Goal: Task Accomplishment & Management: Manage account settings

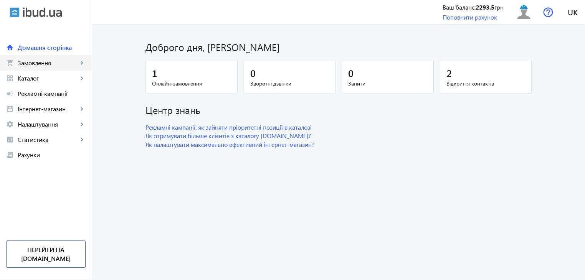
click at [48, 69] on link "shopping_cart Замовлення keyboard_arrow_right" at bounding box center [46, 62] width 92 height 15
click at [68, 62] on span "Замовлення" at bounding box center [48, 63] width 60 height 8
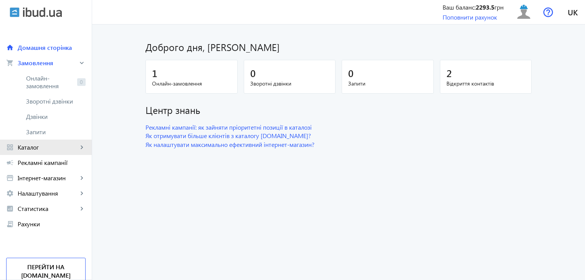
click at [40, 154] on link "grid_view Каталог keyboard_arrow_right" at bounding box center [46, 147] width 92 height 15
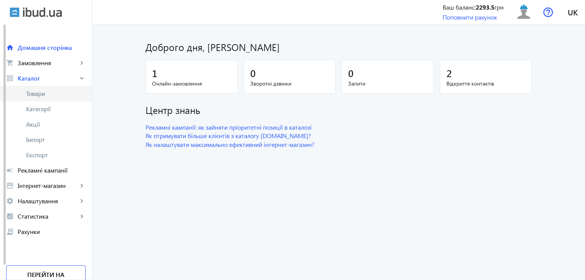
click at [43, 96] on span "Товари" at bounding box center [56, 94] width 60 height 8
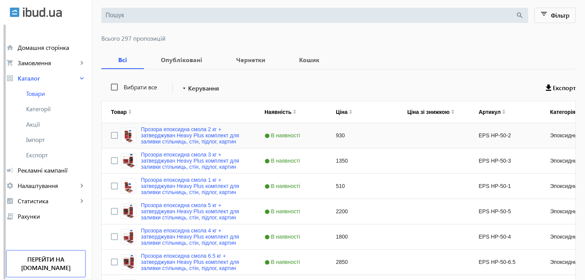
scroll to position [38, 0]
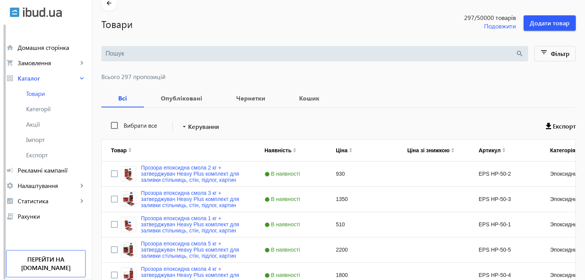
click at [157, 54] on input "search" at bounding box center [311, 54] width 410 height 8
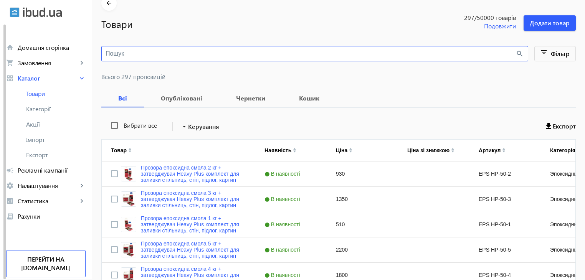
paste input "Адгезив CRESTABOND M1-05 Black (50 мл),"
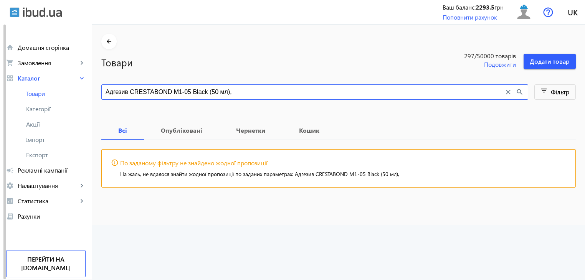
click at [127, 95] on input "Адгезив CRESTABOND M1-05 Black (50 мл)," at bounding box center [305, 92] width 399 height 8
drag, startPoint x: 126, startPoint y: 94, endPoint x: 75, endPoint y: 92, distance: 50.7
click at [75, 92] on div "arrow_back home Домашня сторінка shopping_cart Замовлення keyboard_arrow_right …" at bounding box center [292, 140] width 585 height 280
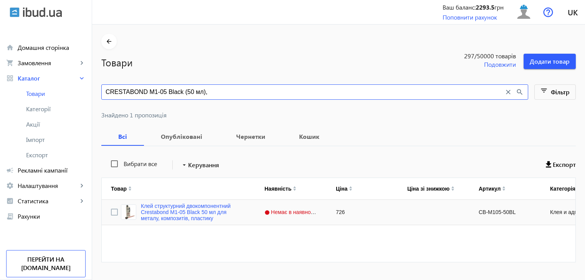
type input "CRESTABOND M1-05 Black (50 мл),"
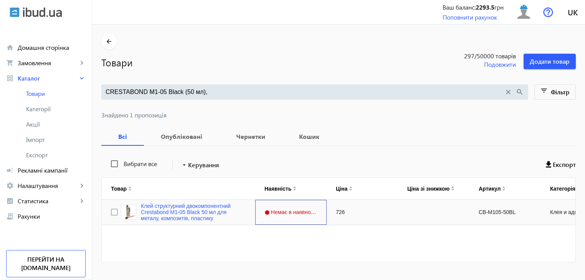
click at [274, 214] on span "Немає в наявності" at bounding box center [292, 212] width 55 height 6
click at [214, 219] on link "Клей структурний двокомпонентний Crestabond M1-05 Black 50 мл для металу, компо…" at bounding box center [193, 212] width 105 height 18
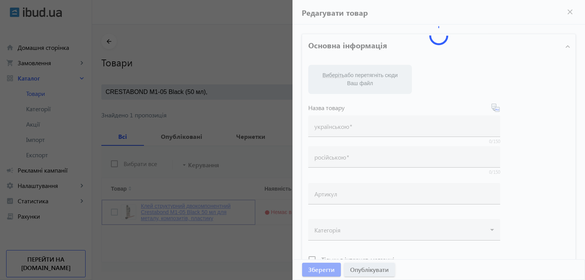
type input "Клей структурний двокомпонентний Crestabond M1-05 Black 50 мл для металу, компо…"
type input "Клей конструкционный Crestabond M1-05 Black 50 мл – двухкомпонентный для металл…"
type input "CB-M105-50BL"
type input "726"
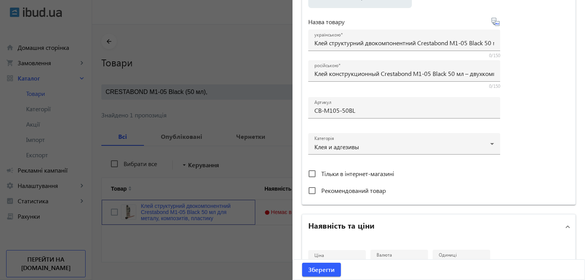
scroll to position [269, 0]
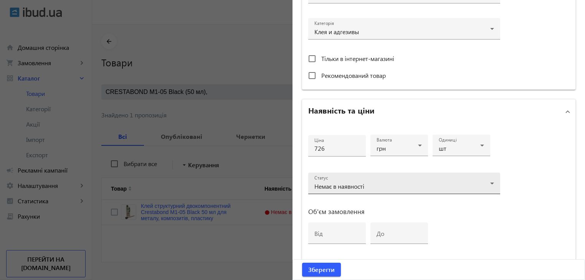
click at [361, 187] on span "Немає в наявності" at bounding box center [339, 186] width 50 height 8
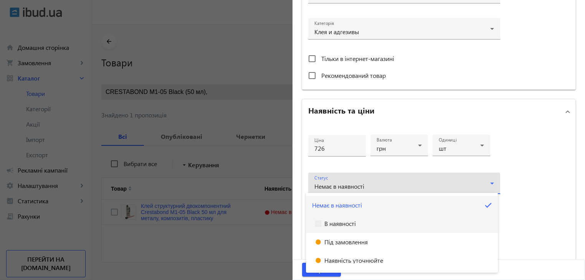
click at [346, 221] on span "В наявності" at bounding box center [339, 224] width 31 height 6
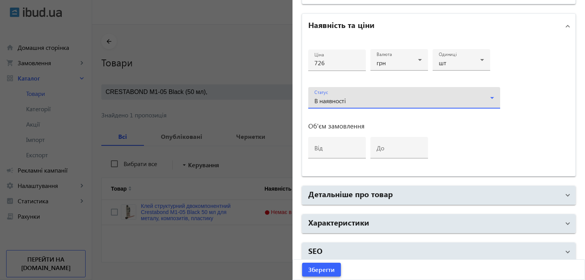
scroll to position [359, 0]
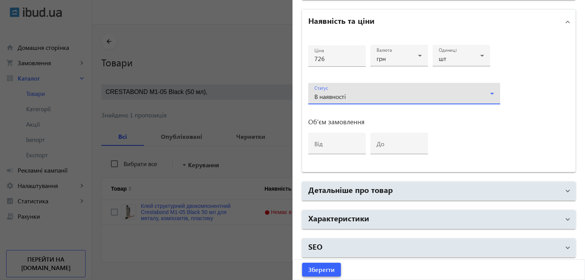
click at [321, 272] on span "Зберегти" at bounding box center [321, 270] width 26 height 8
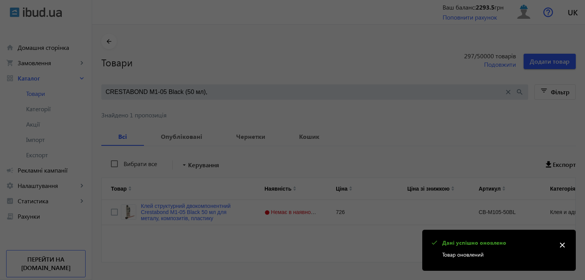
scroll to position [0, 0]
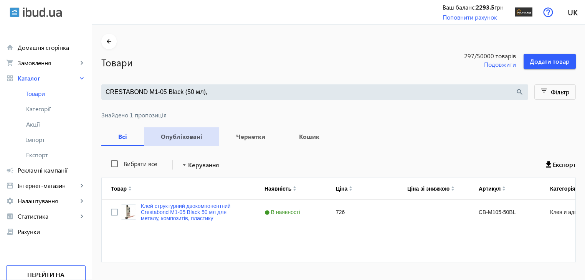
click at [186, 143] on span "Опубліковані" at bounding box center [181, 136] width 57 height 18
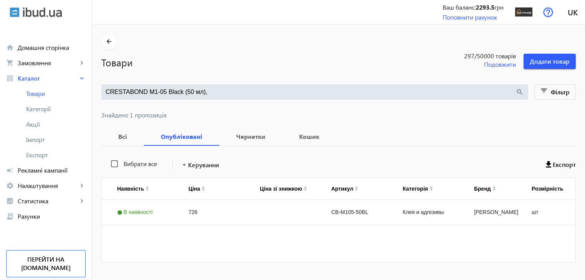
scroll to position [0, 109]
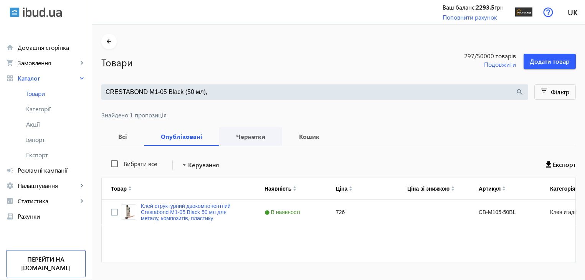
click at [240, 141] on span "Чернетки" at bounding box center [250, 136] width 45 height 18
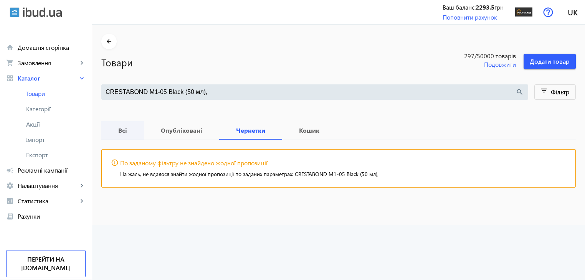
click at [117, 134] on span "Всі" at bounding box center [123, 130] width 24 height 18
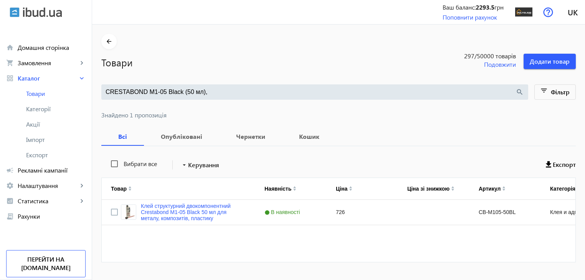
click at [206, 94] on input "CRESTABOND M1-05 Black (50 мл)," at bounding box center [311, 92] width 410 height 8
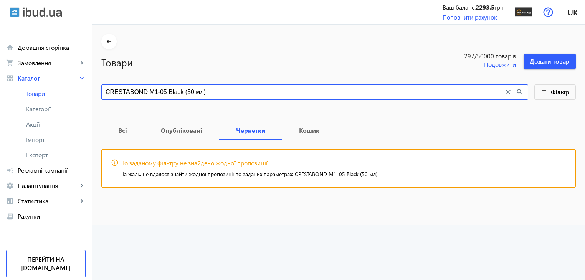
type input "CRESTABOND M1-05 Black (50 мл)"
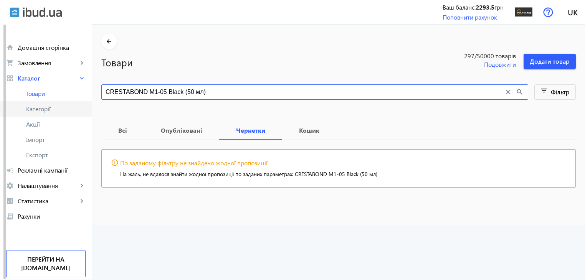
click at [41, 109] on span "Категорії" at bounding box center [56, 109] width 60 height 8
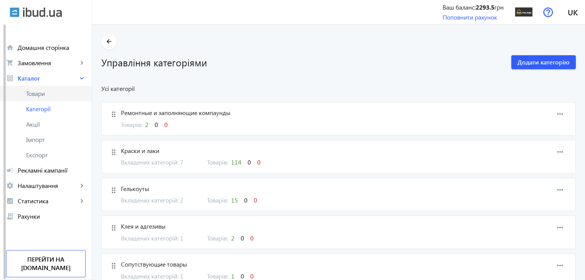
click at [42, 99] on link "Товари" at bounding box center [46, 93] width 92 height 15
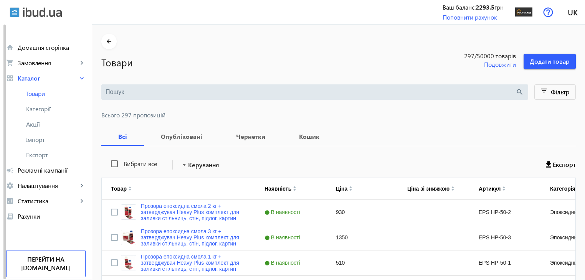
click at [164, 93] on input "search" at bounding box center [311, 92] width 410 height 8
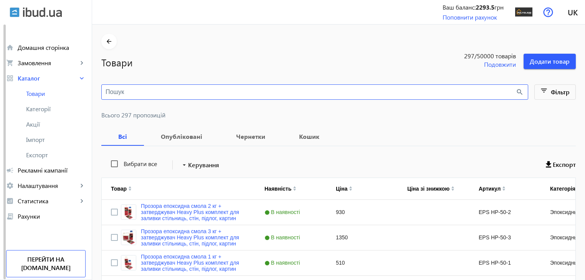
paste input "Адгезив CRESTABOND M1-05 Black (50 мл),"
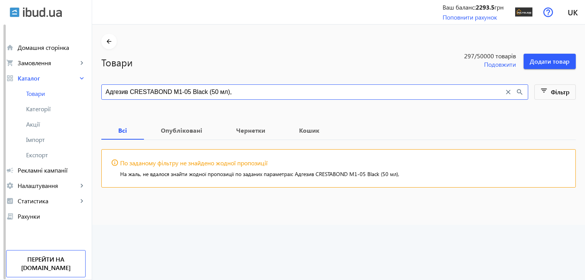
drag, startPoint x: 202, startPoint y: 93, endPoint x: 238, endPoint y: 96, distance: 35.5
click at [238, 96] on div "Адгезив CRESTABOND M1-05 Black (50 мл), close search" at bounding box center [314, 91] width 427 height 15
drag, startPoint x: 126, startPoint y: 93, endPoint x: 91, endPoint y: 93, distance: 35.3
click at [91, 93] on div "arrow_back home Домашня сторінка shopping_cart Замовлення keyboard_arrow_right …" at bounding box center [292, 140] width 585 height 280
type input "CRESTABOND M1-05 Black"
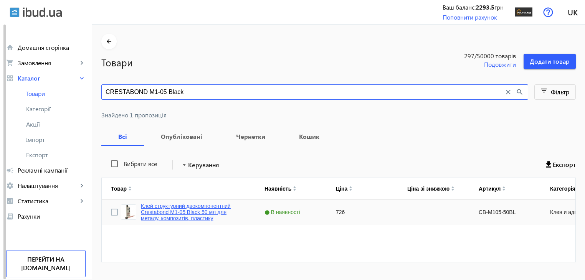
click at [200, 208] on link "Клей структурний двокомпонентний Crestabond M1-05 Black 50 мл для металу, компо…" at bounding box center [193, 212] width 105 height 18
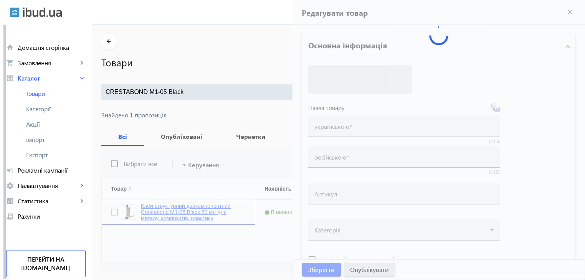
type input "Клей структурний двокомпонентний Crestabond M1-05 Black 50 мл для металу, компо…"
type input "Клей конструкционный Crestabond M1-05 Black 50 мл – двухкомпонентный для металл…"
type input "CB-M105-50BL"
type input "726"
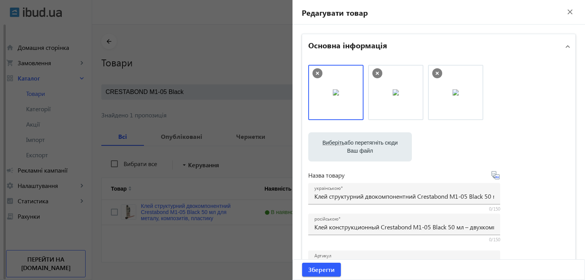
click at [566, 12] on mat-icon "close" at bounding box center [570, 12] width 12 height 12
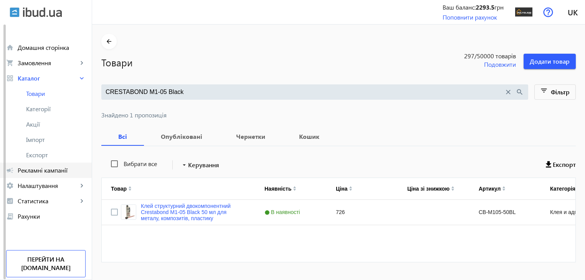
click at [61, 173] on span "Рекламні кампанії" at bounding box center [52, 171] width 68 height 8
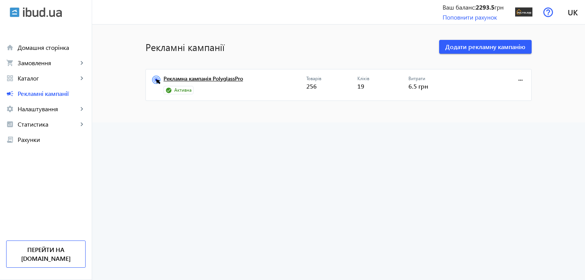
click at [238, 80] on link "Рекламна кампанія PolyglassPro" at bounding box center [235, 81] width 143 height 11
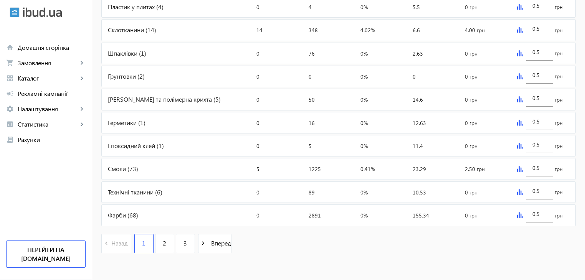
click at [129, 145] on div "Епоксидний клей (1)" at bounding box center [178, 146] width 152 height 21
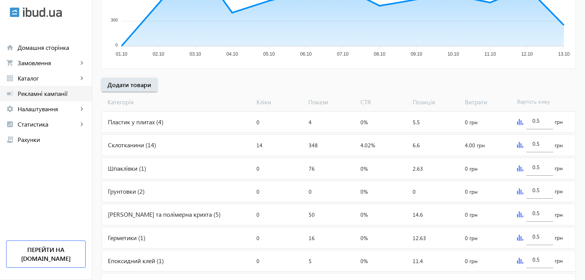
click at [45, 94] on span "Рекламні кампанії" at bounding box center [52, 94] width 68 height 8
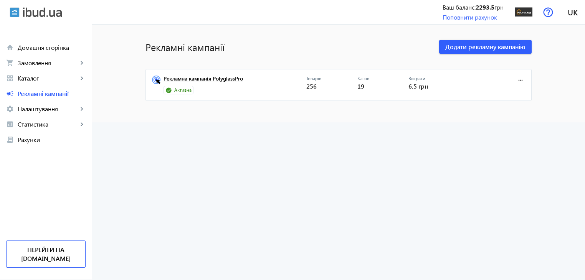
click at [204, 79] on link "Рекламна кампанія PolyglassPro" at bounding box center [235, 81] width 143 height 11
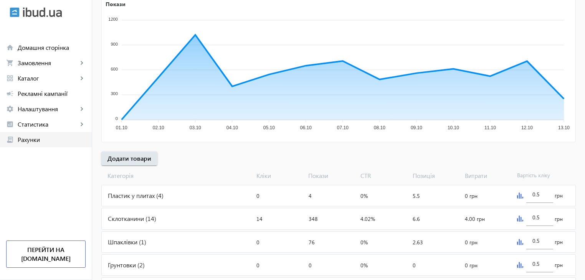
scroll to position [192, 0]
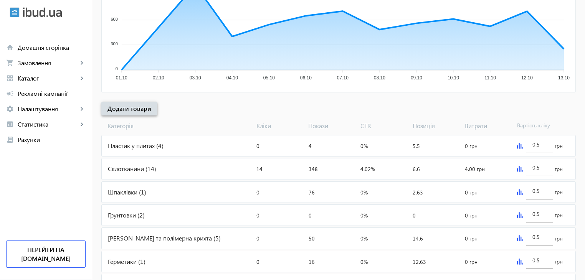
click at [129, 110] on span "Додати товари" at bounding box center [130, 108] width 44 height 8
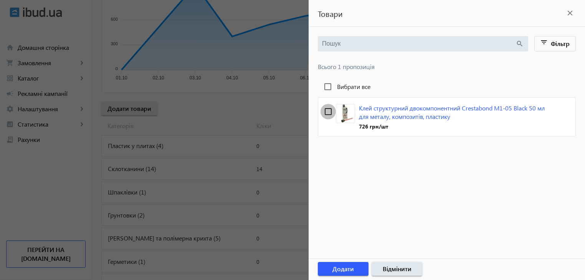
click at [326, 113] on input "checkbox" at bounding box center [328, 111] width 15 height 15
checkbox input "true"
click at [345, 266] on span "Додати" at bounding box center [344, 269] width 22 height 8
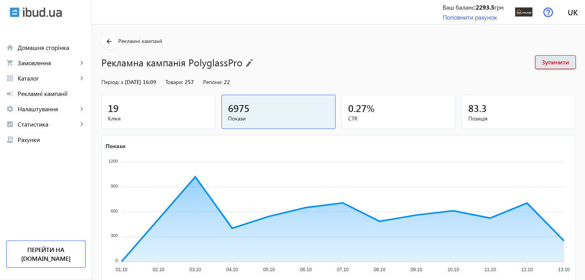
scroll to position [0, 0]
click at [58, 73] on link "grid_view Каталог keyboard_arrow_right" at bounding box center [46, 78] width 92 height 15
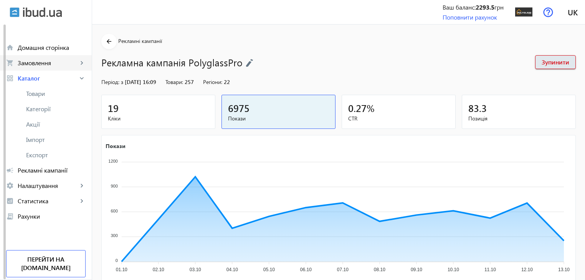
click at [51, 66] on span "Замовлення" at bounding box center [48, 63] width 60 height 8
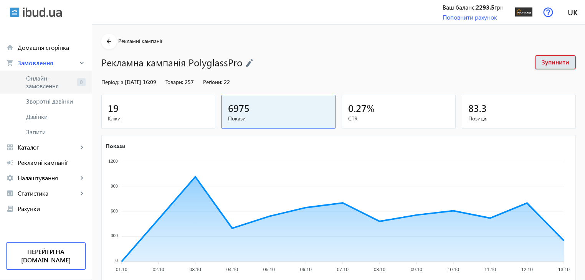
click at [43, 88] on span "Онлайн-замовлення" at bounding box center [50, 81] width 48 height 15
